Goal: Transaction & Acquisition: Purchase product/service

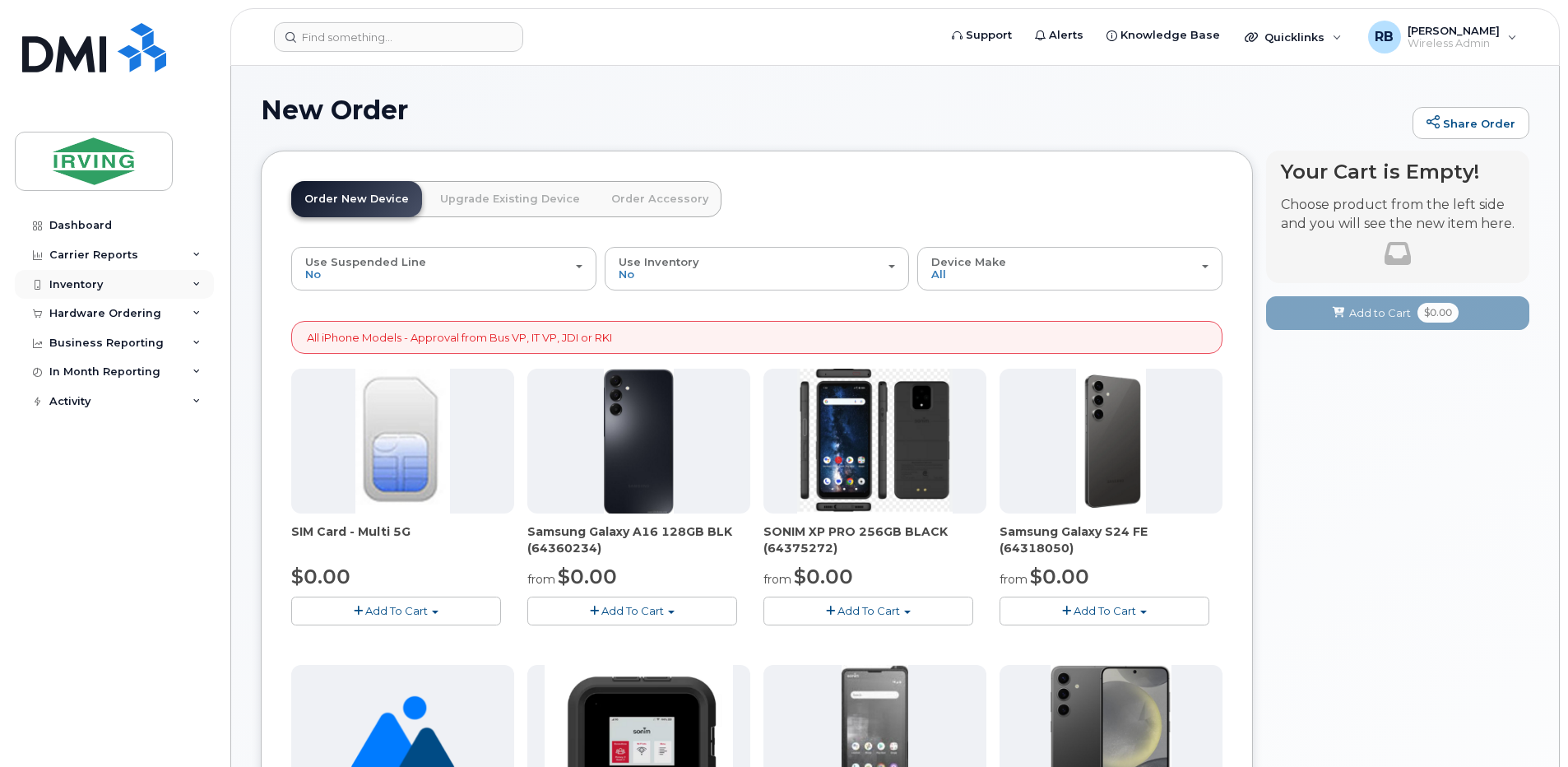
scroll to position [219, 0]
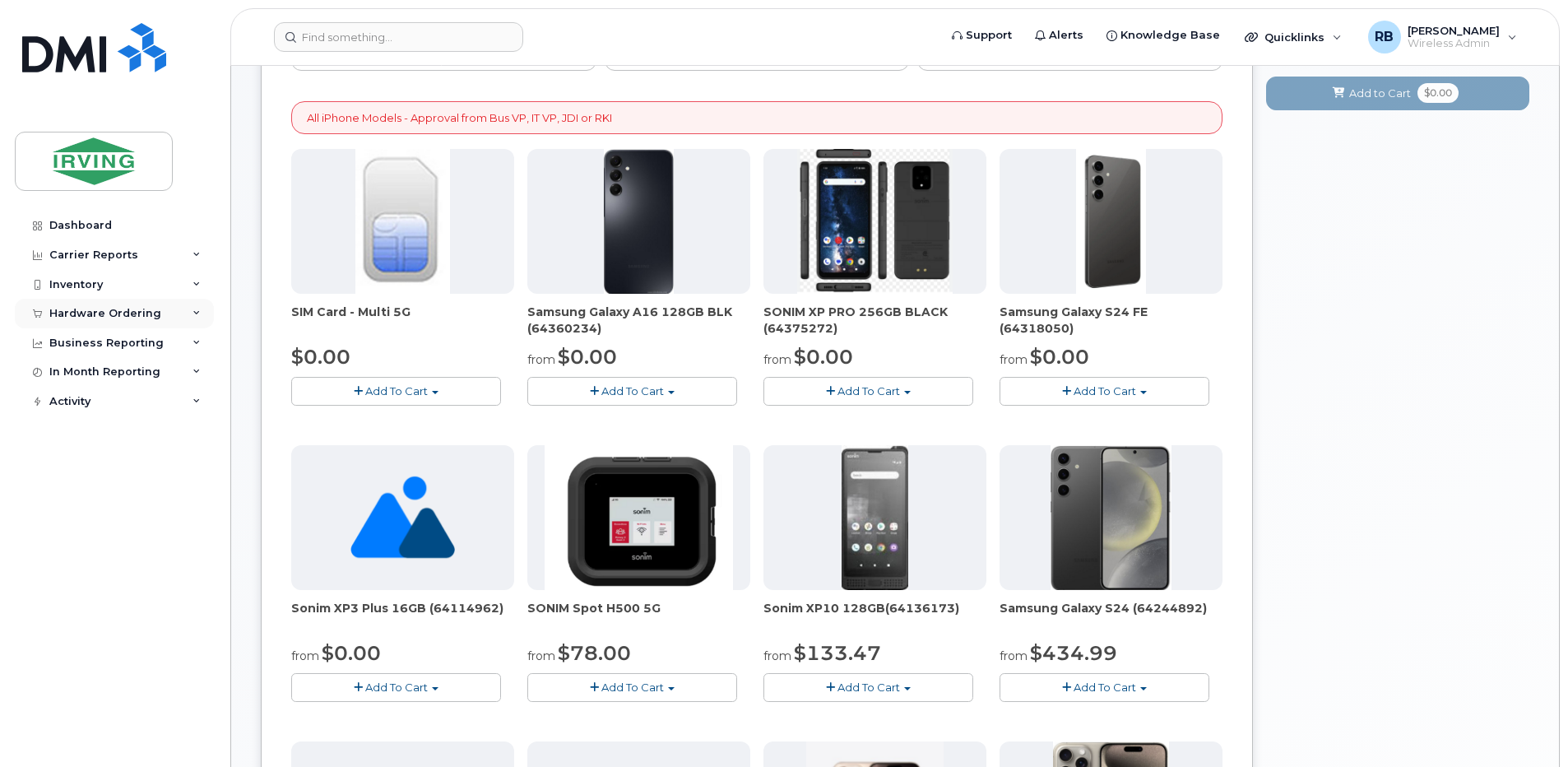
click at [105, 318] on div "Hardware Ordering" at bounding box center [105, 313] width 112 height 13
click at [85, 377] on div "Orders" at bounding box center [76, 375] width 40 height 15
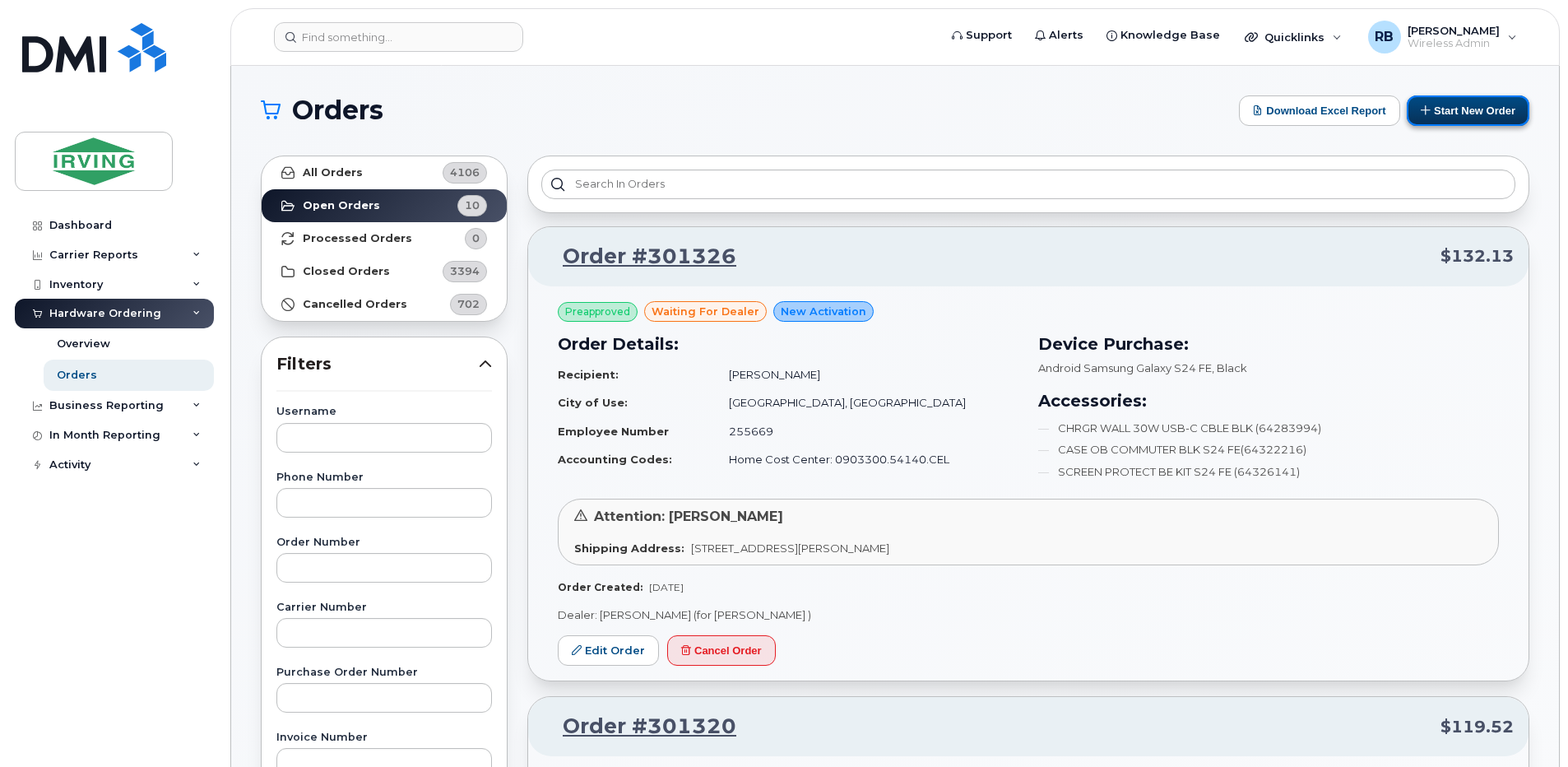
click at [1468, 102] on button "Start New Order" at bounding box center [1467, 111] width 123 height 31
click at [1460, 108] on button "Start New Order" at bounding box center [1467, 111] width 123 height 31
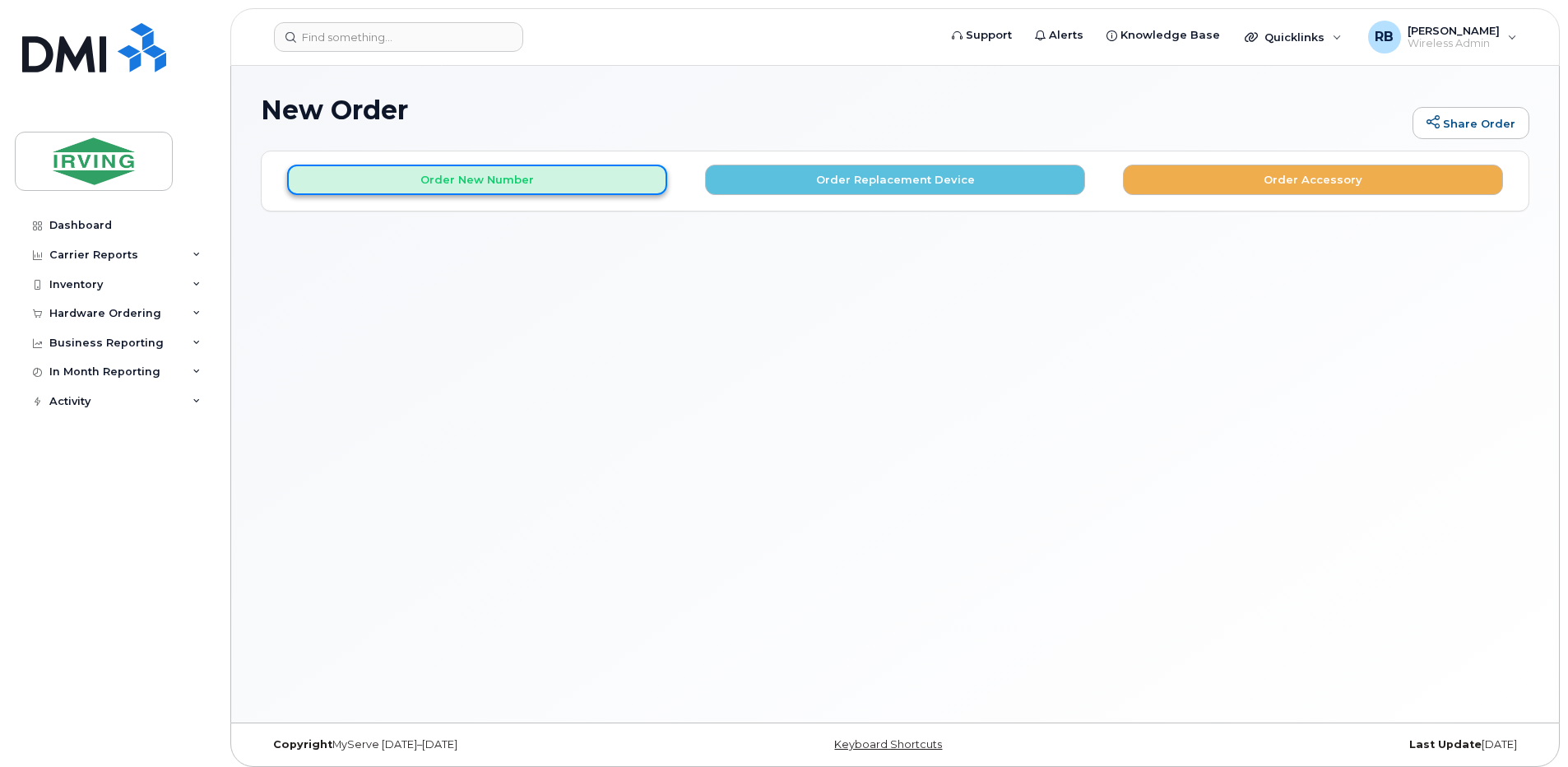
click at [606, 181] on button "Order New Number" at bounding box center [476, 180] width 380 height 31
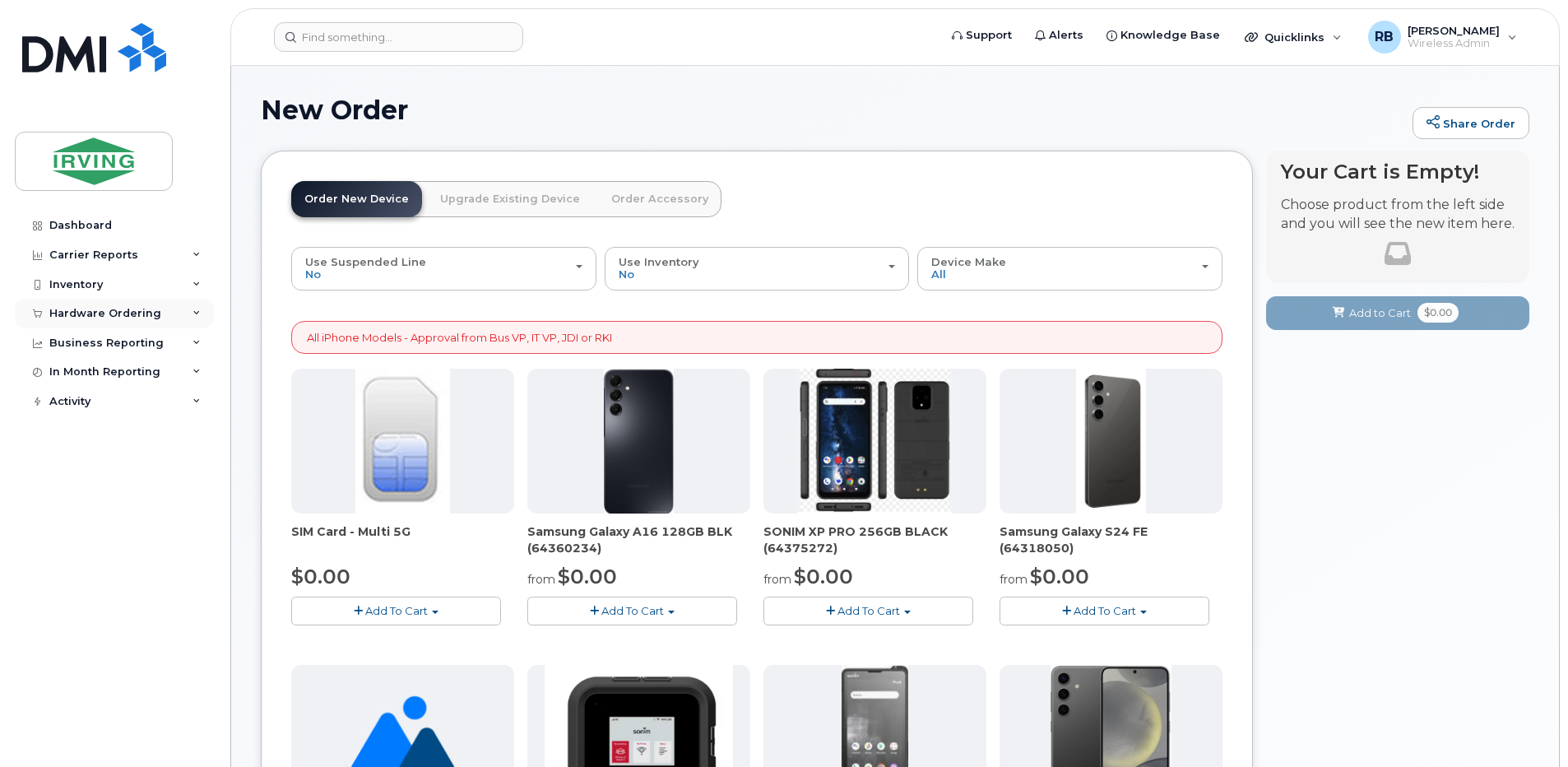
click at [146, 314] on div "Hardware Ordering" at bounding box center [105, 313] width 112 height 13
click at [96, 378] on link "Orders" at bounding box center [129, 375] width 171 height 31
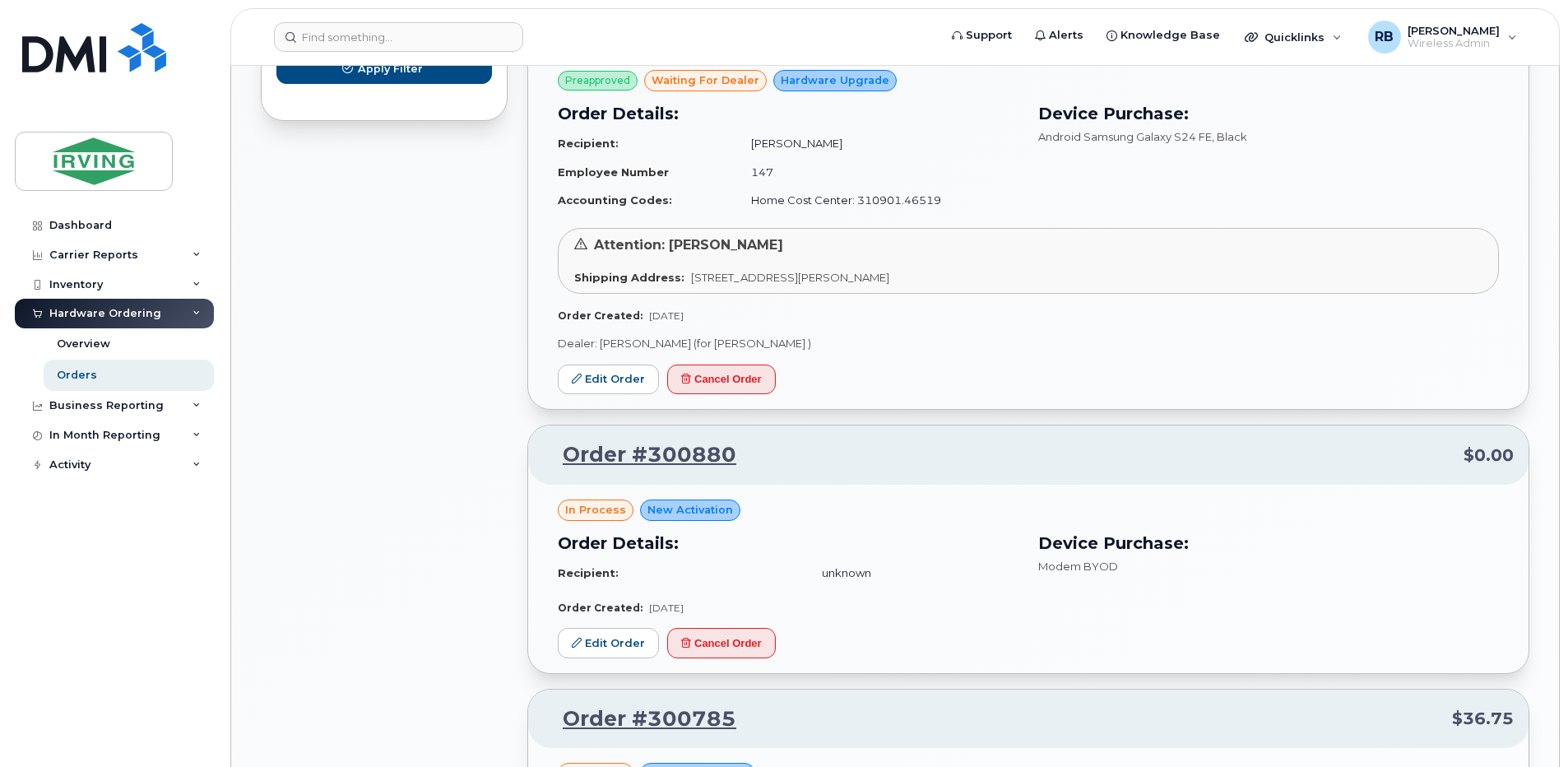
scroll to position [1207, 0]
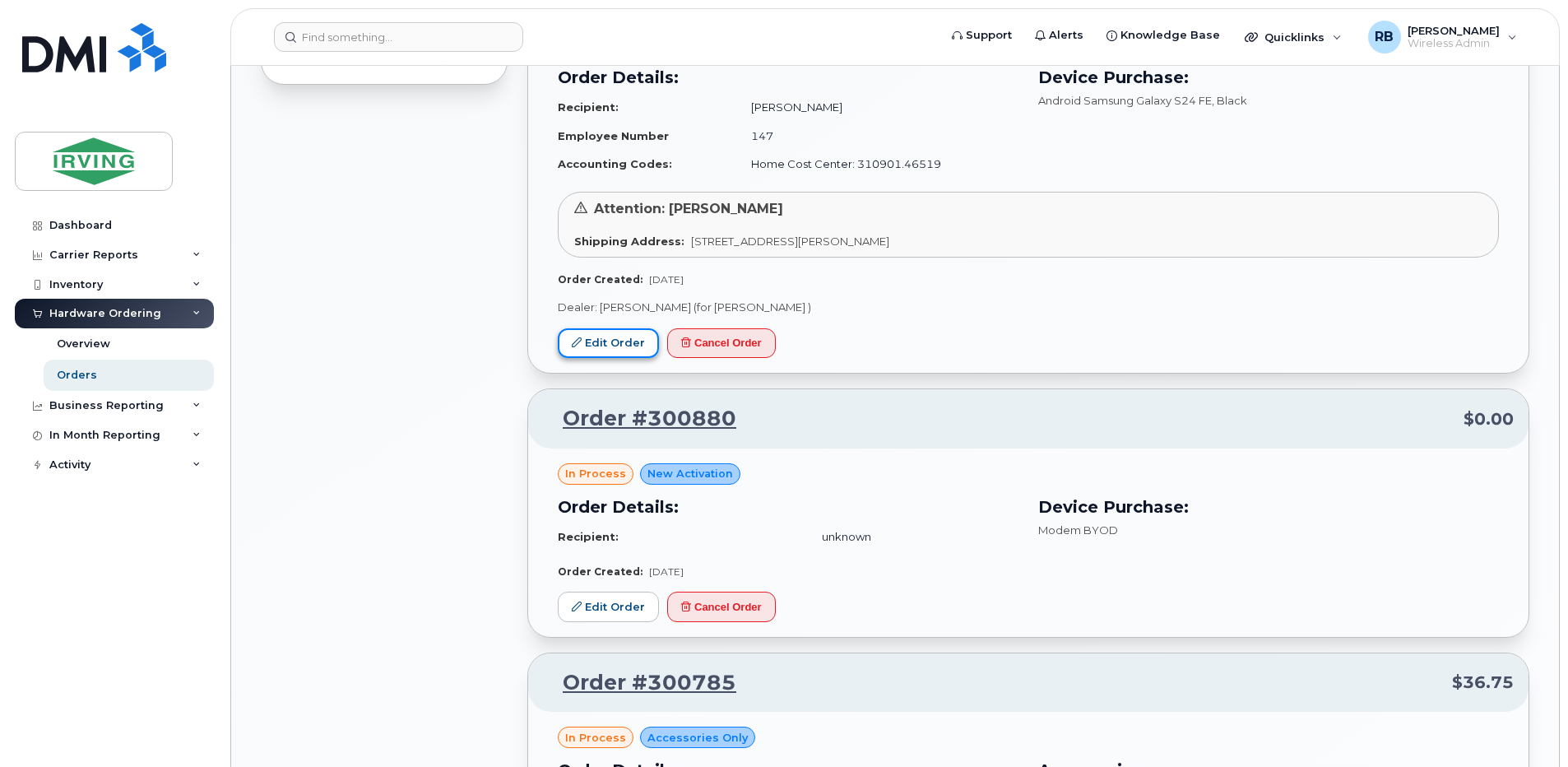
click at [645, 341] on link "Edit Order" at bounding box center [608, 344] width 101 height 31
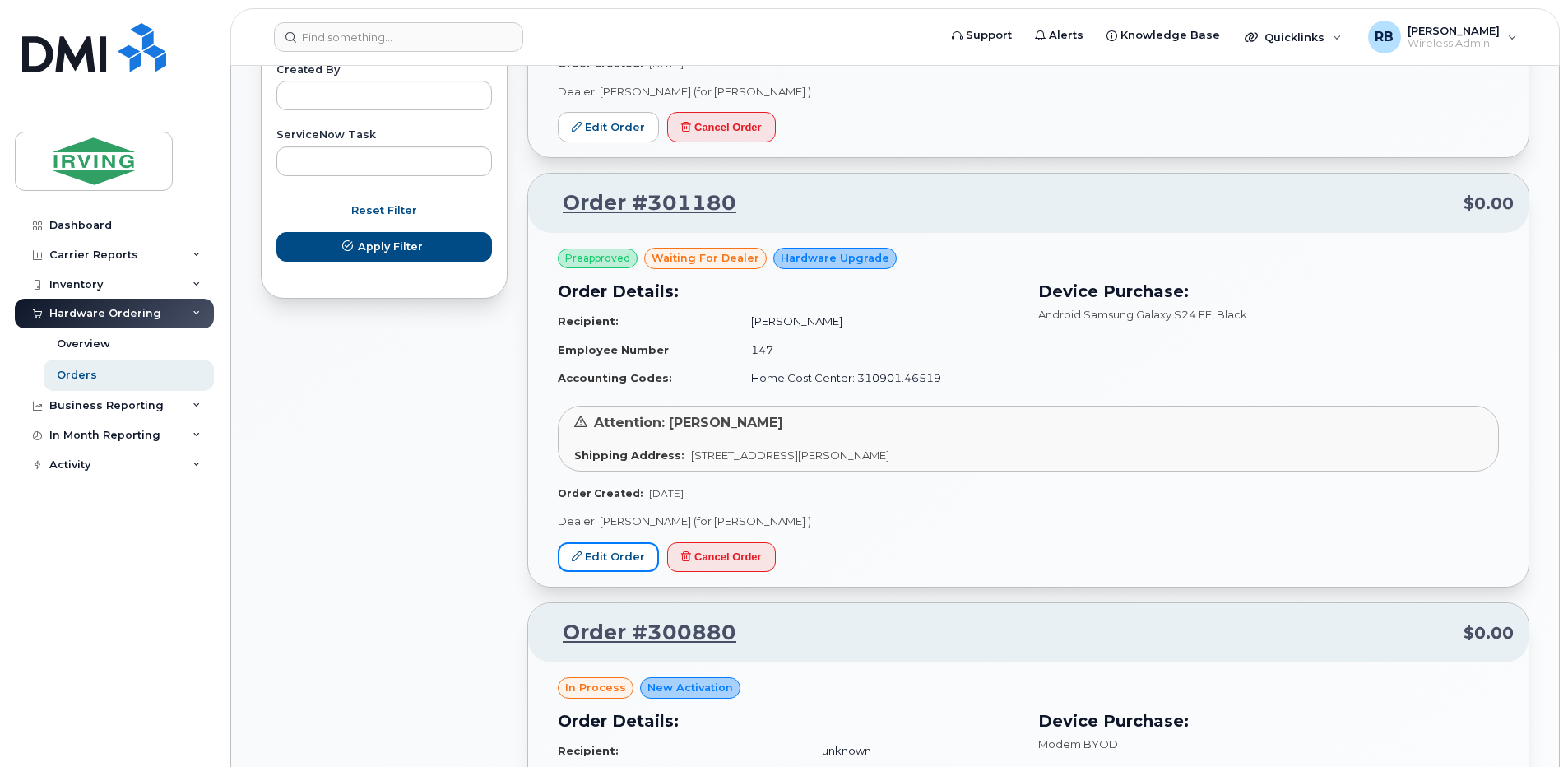
scroll to position [987, 0]
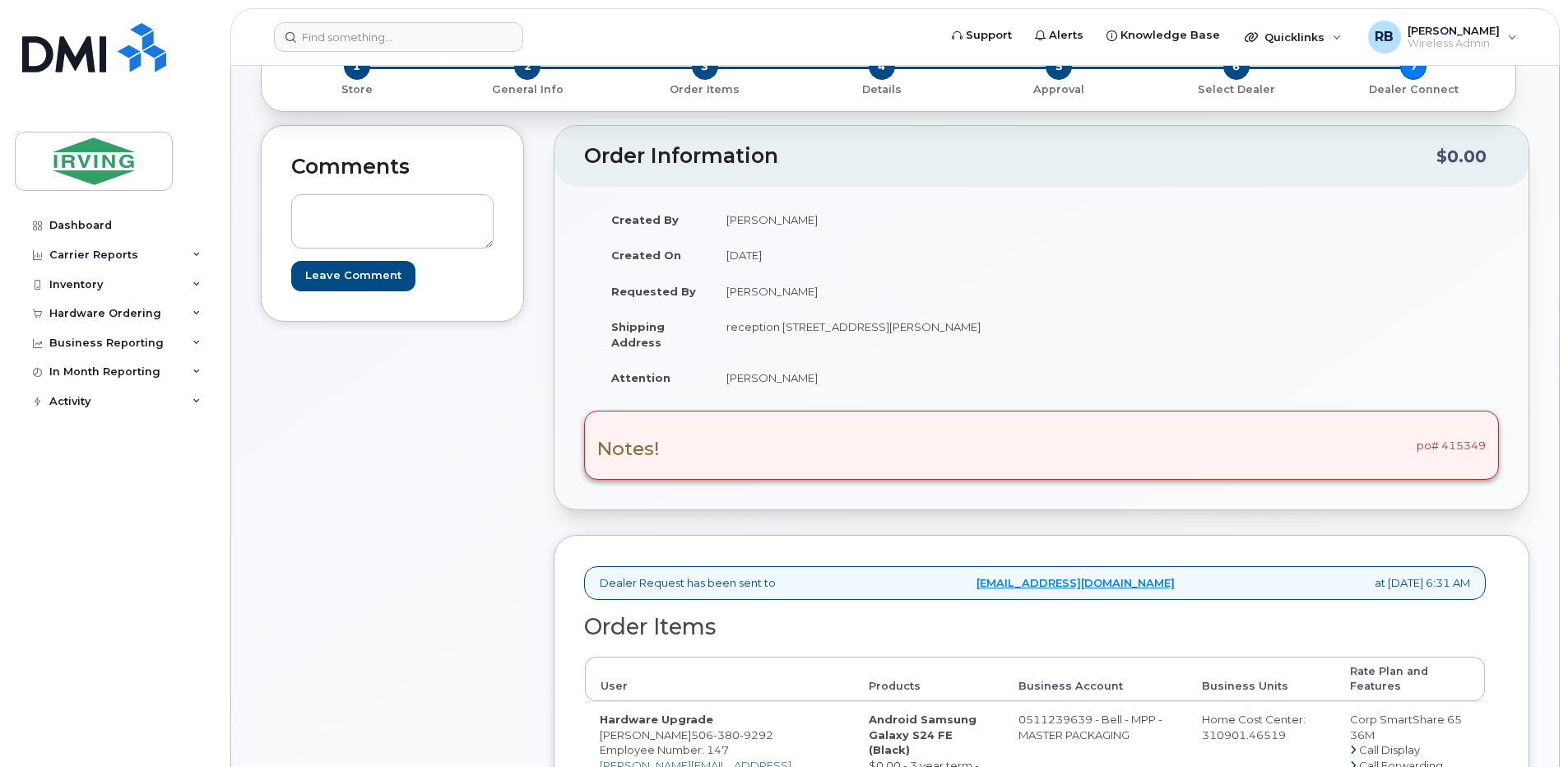
scroll to position [219, 0]
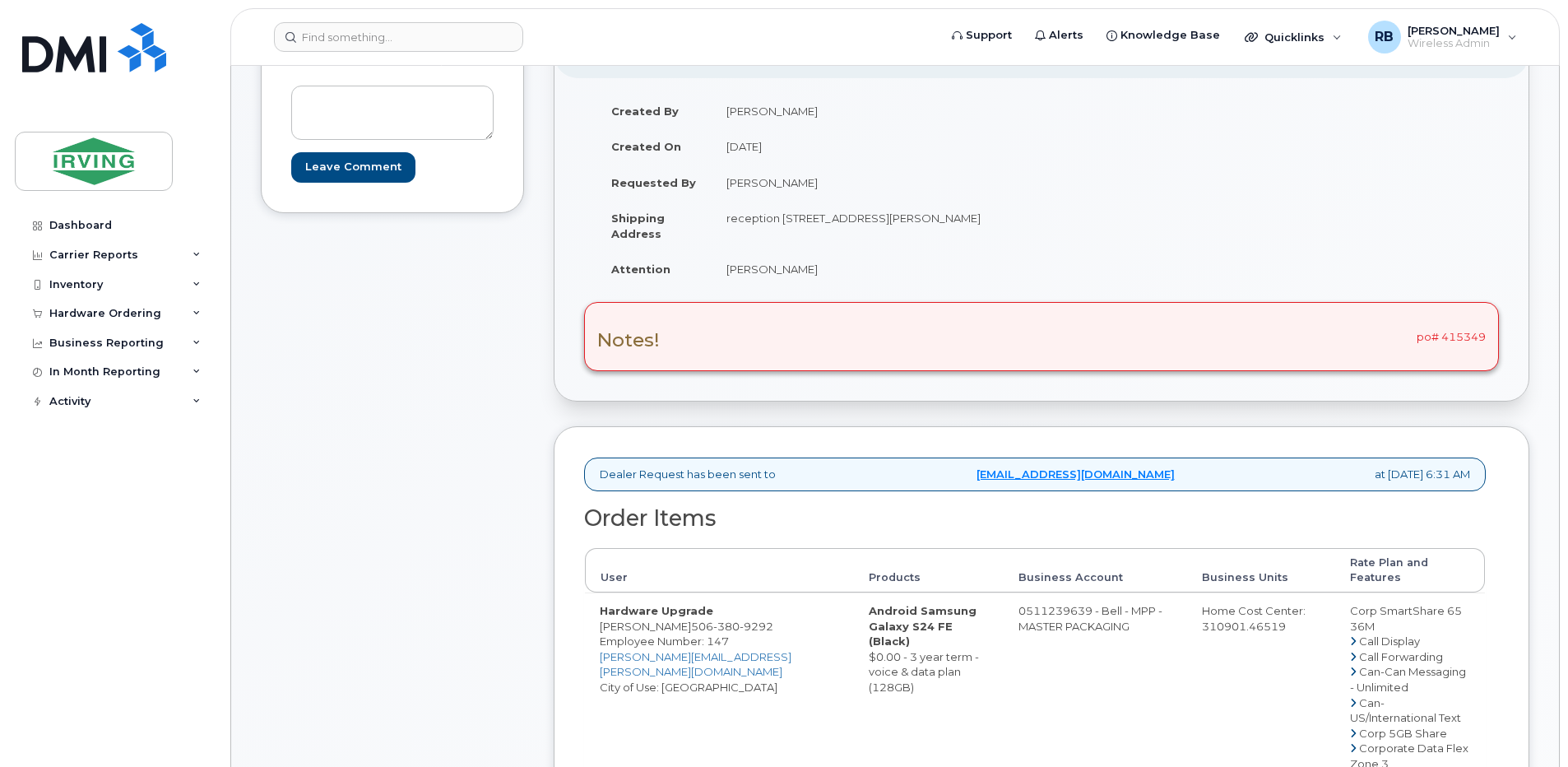
click at [124, 318] on div "Hardware Ordering" at bounding box center [105, 313] width 112 height 13
click at [81, 367] on link "Orders" at bounding box center [129, 375] width 171 height 31
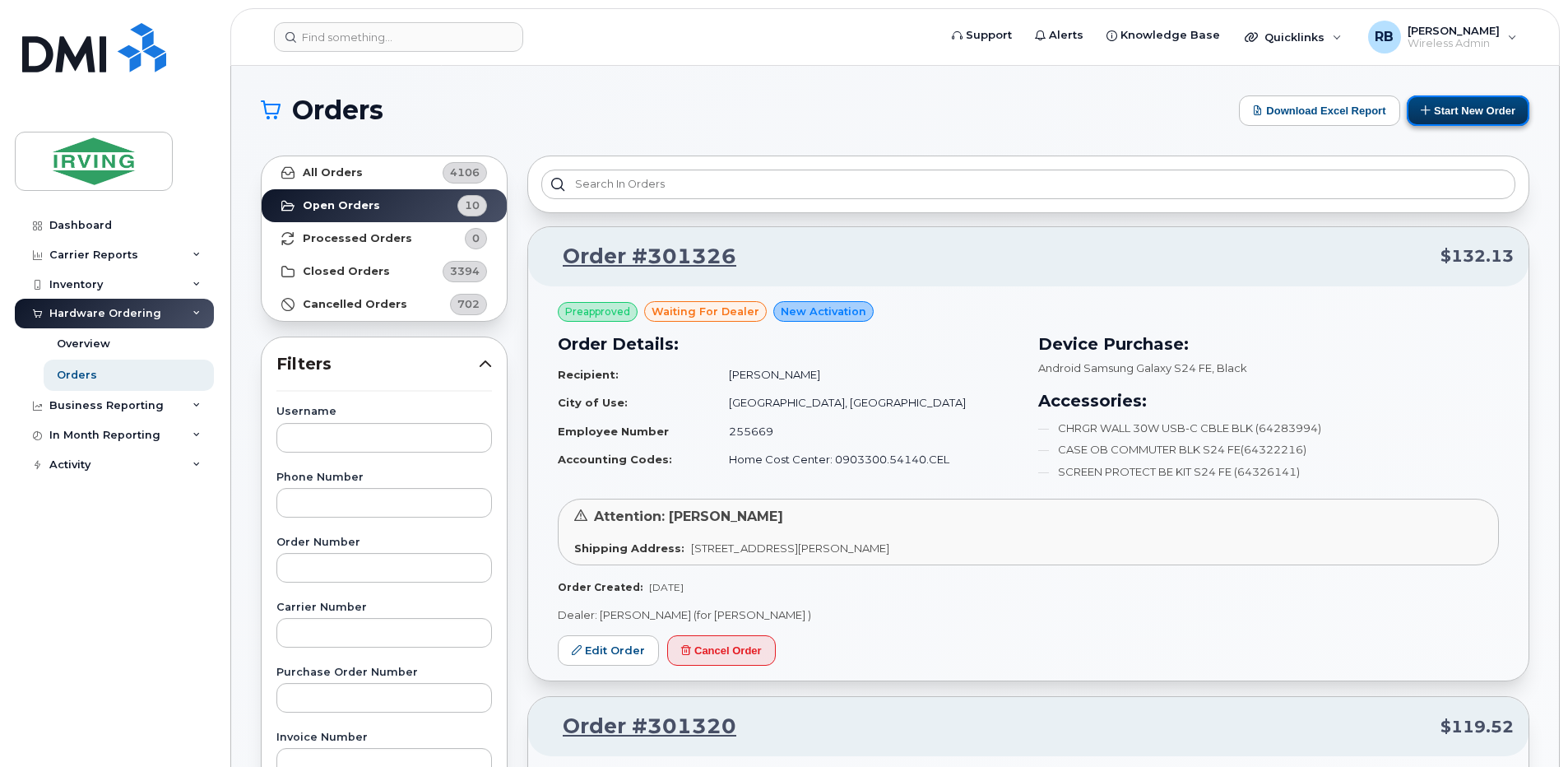
click at [1459, 107] on button "Start New Order" at bounding box center [1467, 111] width 123 height 31
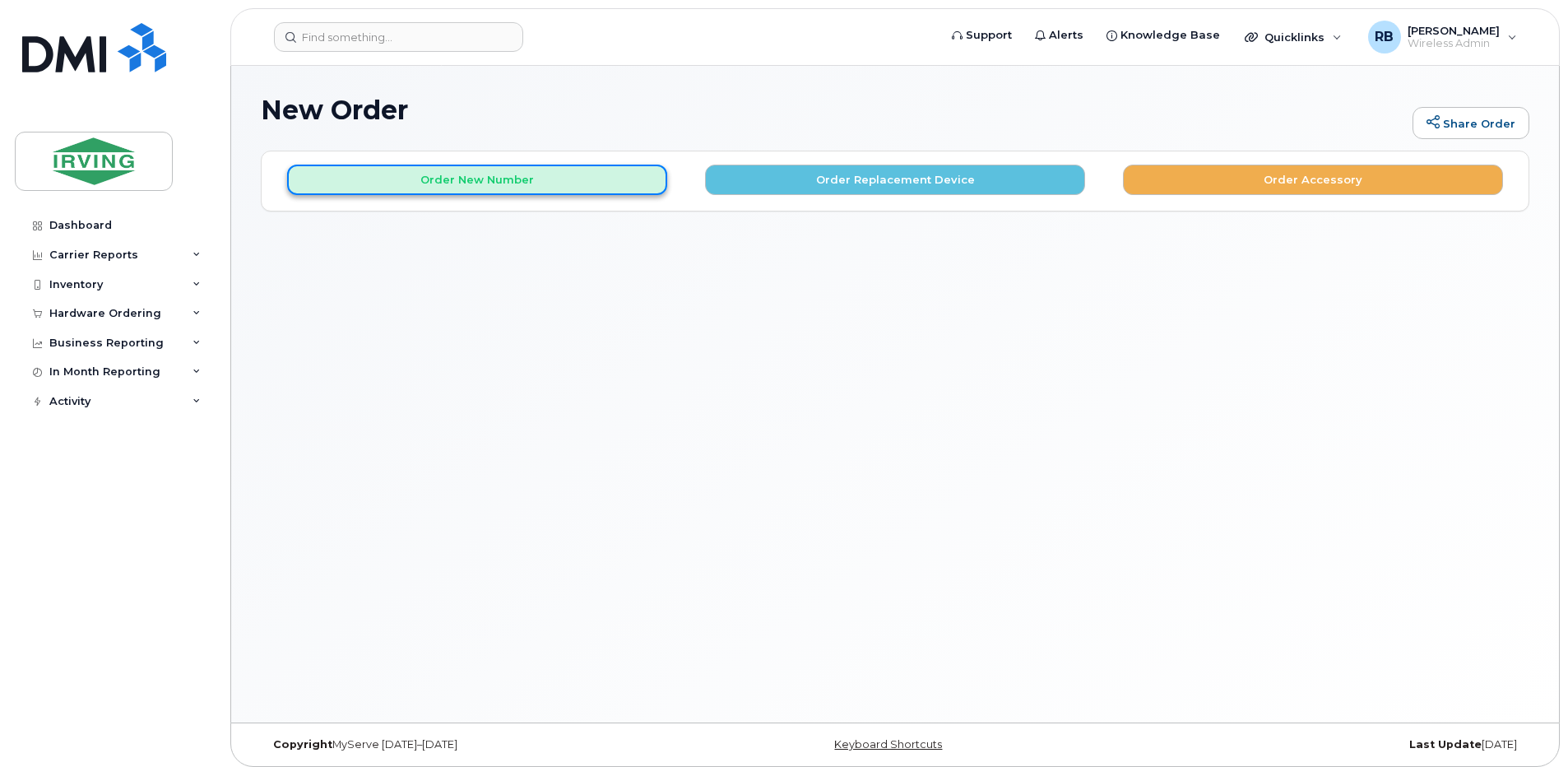
click at [500, 173] on button "Order New Number" at bounding box center [476, 180] width 380 height 31
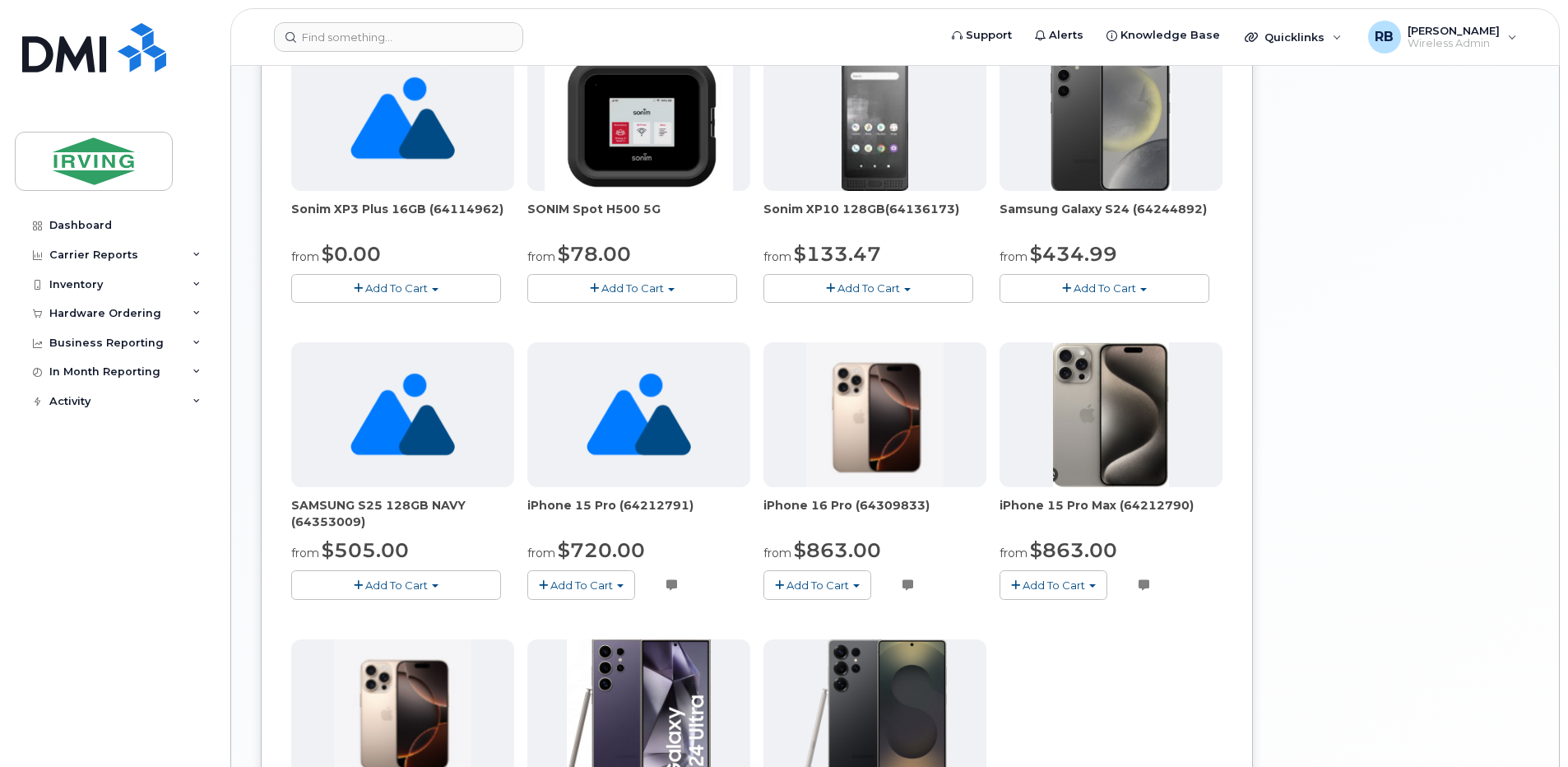
scroll to position [548, 0]
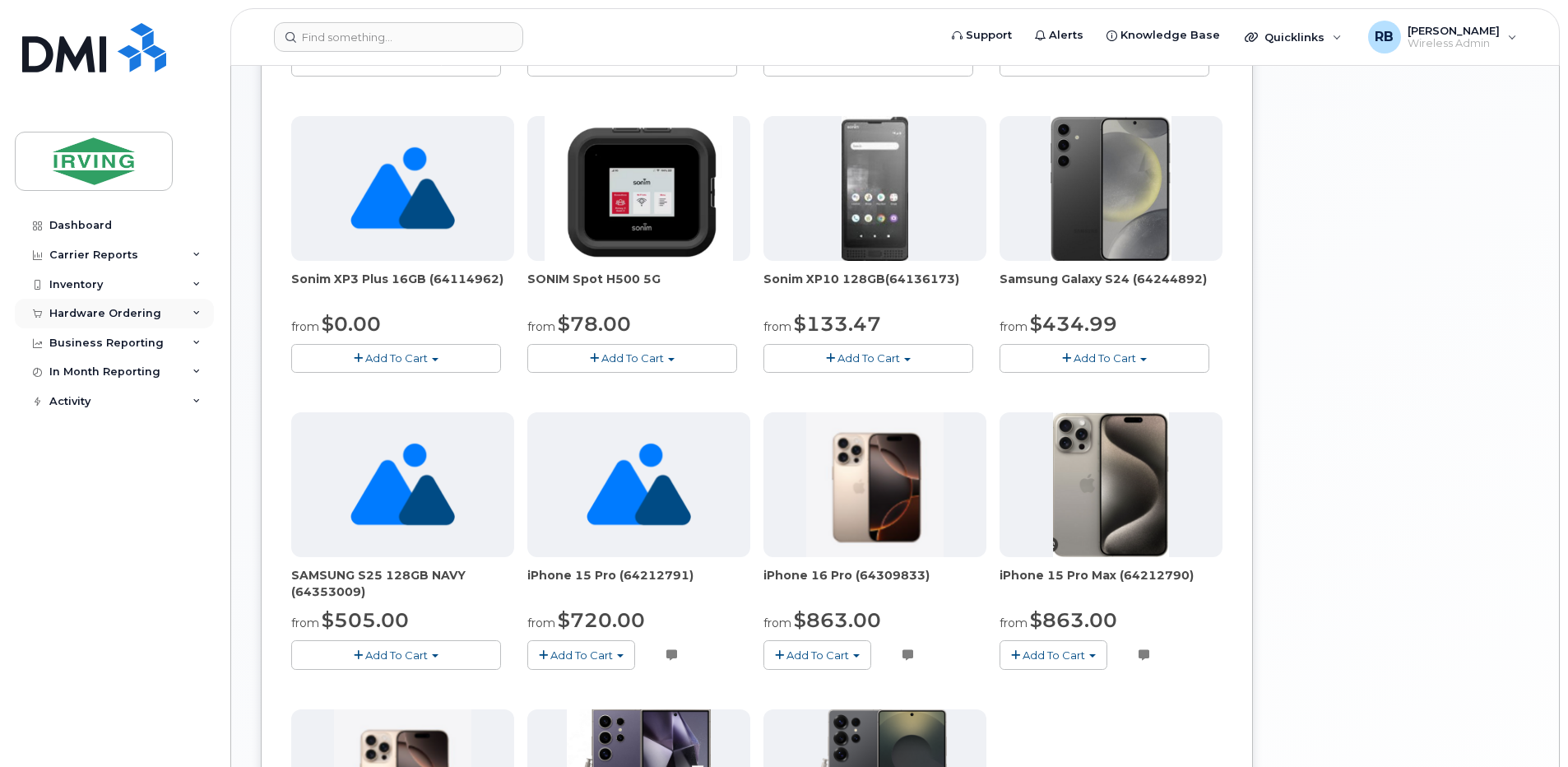
click at [78, 312] on div "Hardware Ordering" at bounding box center [105, 313] width 112 height 13
